Goal: Transaction & Acquisition: Subscribe to service/newsletter

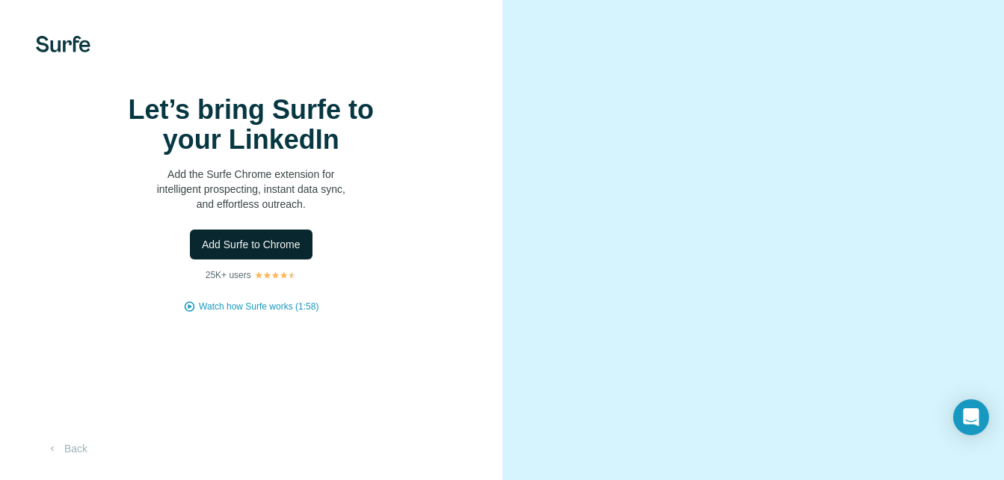
click at [289, 252] on span "Add Surfe to Chrome" at bounding box center [251, 244] width 99 height 15
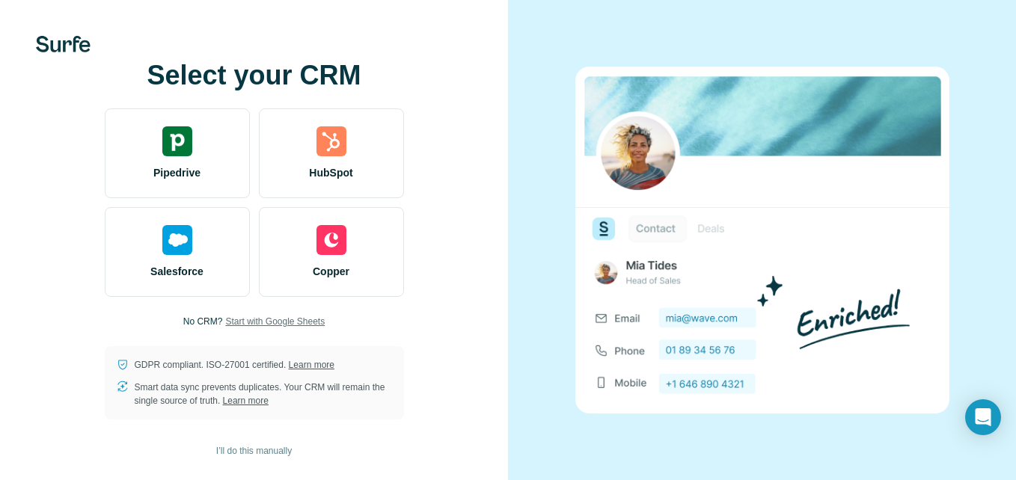
click at [315, 316] on span "Start with Google Sheets" at bounding box center [274, 321] width 99 height 13
